Goal: Task Accomplishment & Management: Use online tool/utility

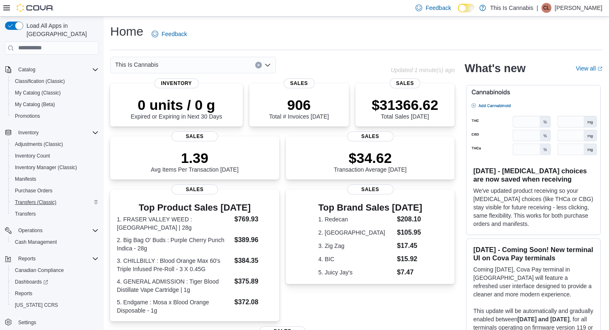
scroll to position [47, 0]
click at [33, 239] on span "Cash Management" at bounding box center [36, 242] width 42 height 7
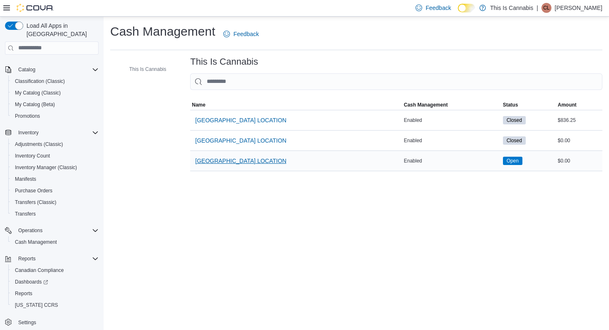
click at [226, 163] on span "[GEOGRAPHIC_DATA] LOCATION" at bounding box center [240, 161] width 91 height 8
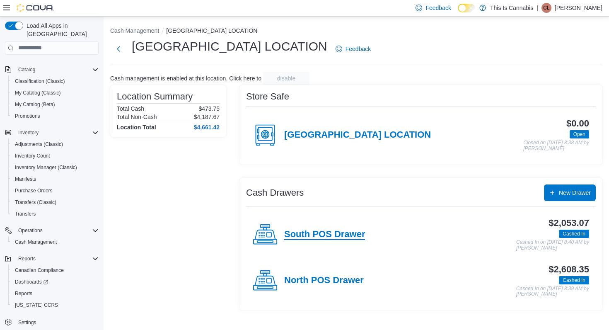
click at [322, 234] on h4 "South POS Drawer" at bounding box center [324, 234] width 81 height 11
